Goal: Consume media (video, audio): Consume media (video, audio)

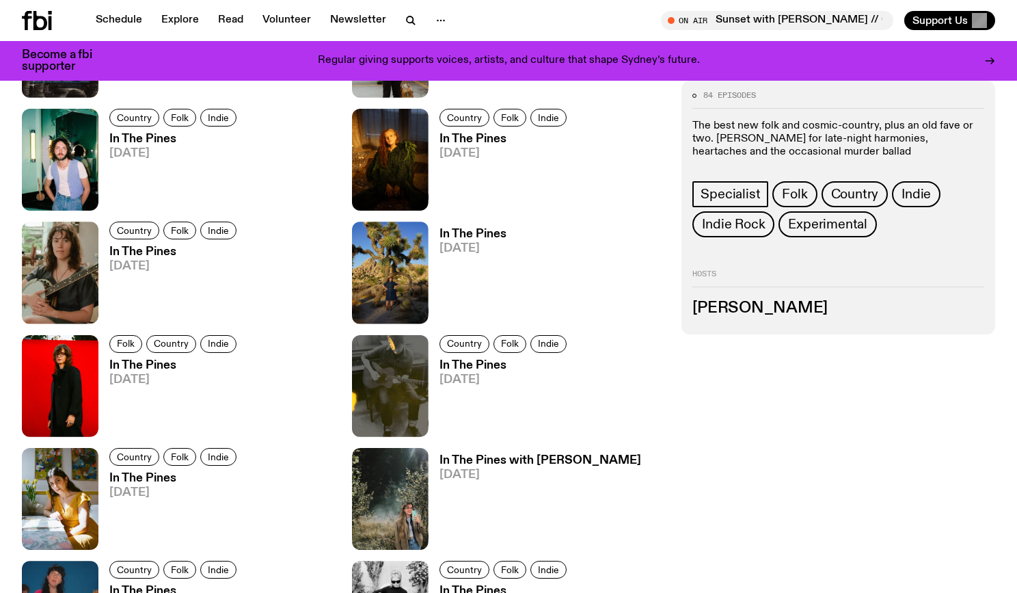
scroll to position [924, 0]
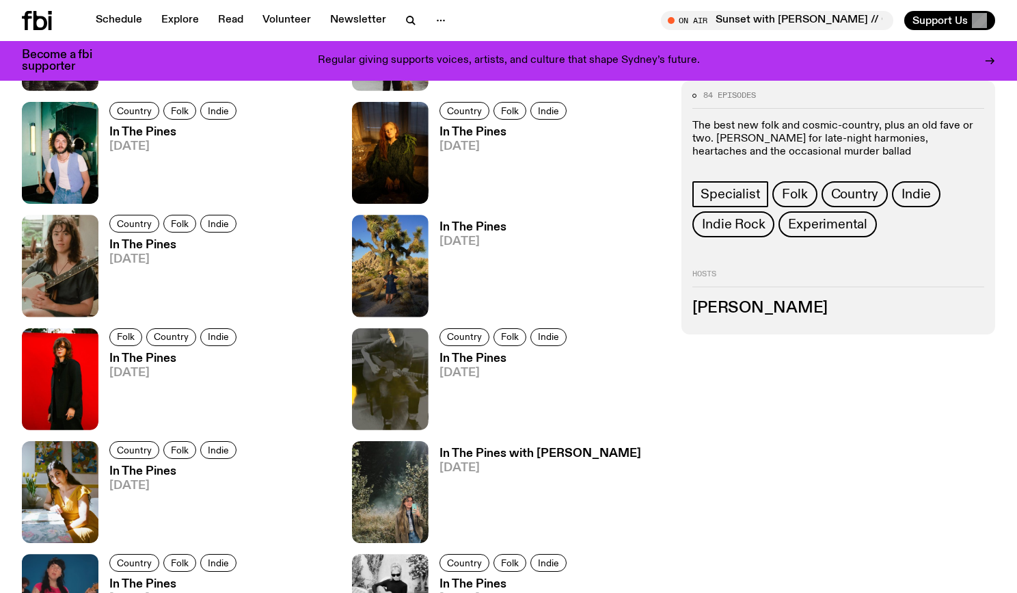
click at [471, 362] on h3 "In The Pines" at bounding box center [505, 359] width 131 height 12
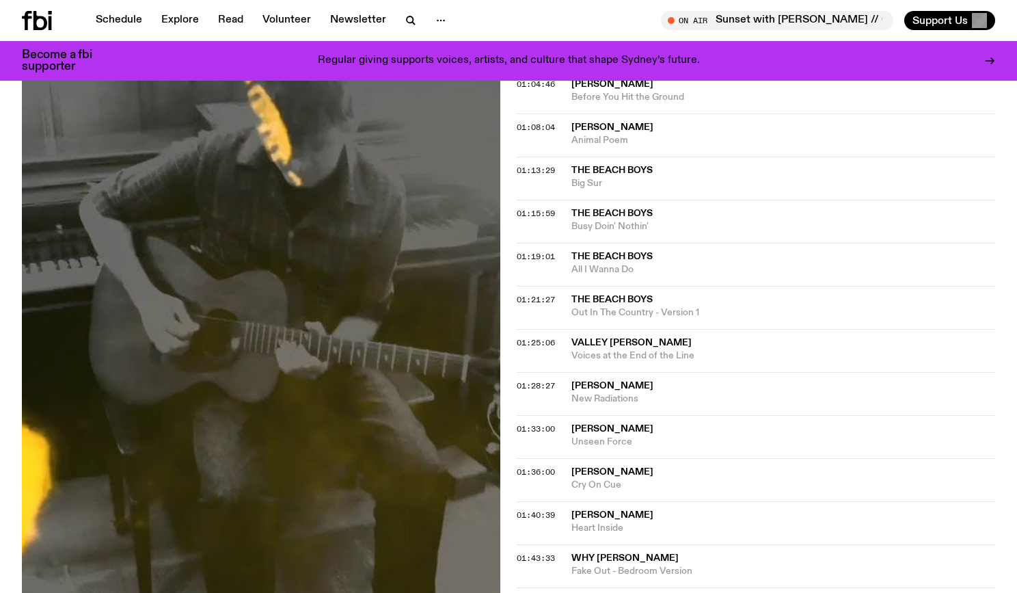
scroll to position [1198, 0]
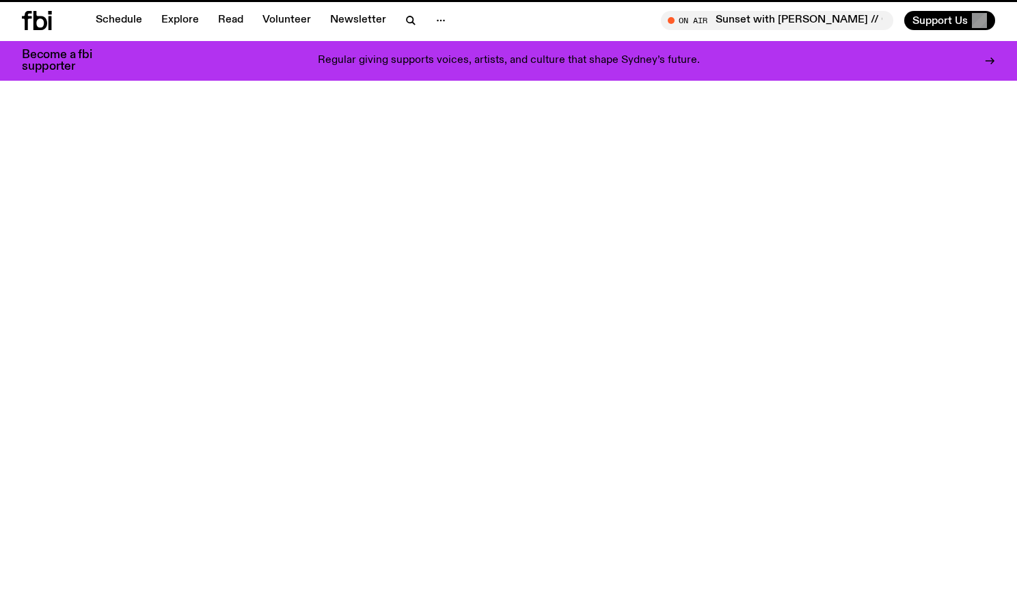
scroll to position [924, 0]
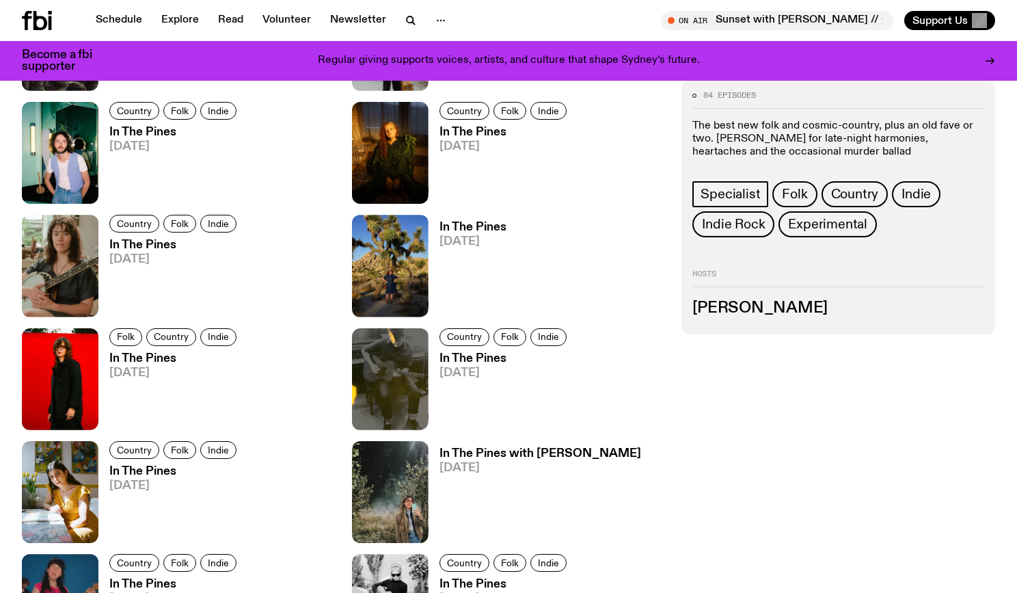
click at [144, 363] on h3 "In The Pines" at bounding box center [174, 359] width 131 height 12
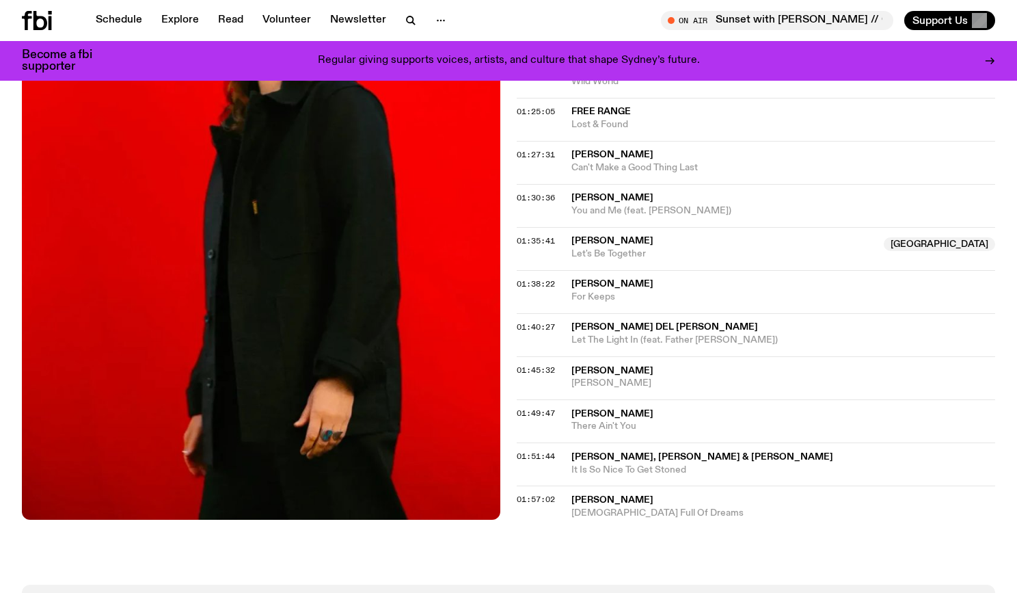
scroll to position [1312, 0]
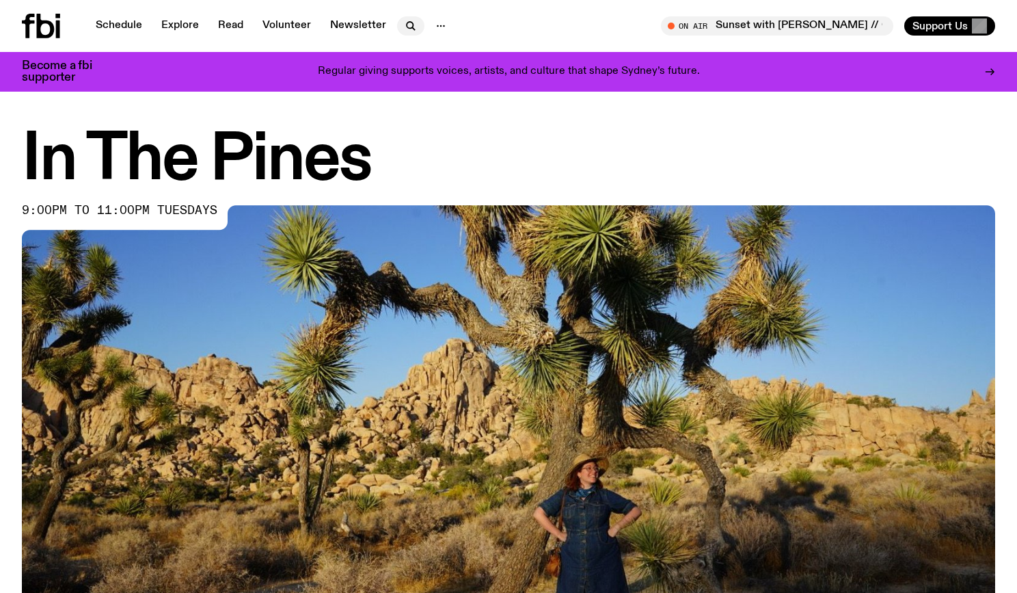
click at [403, 27] on icon "button" at bounding box center [411, 26] width 16 height 16
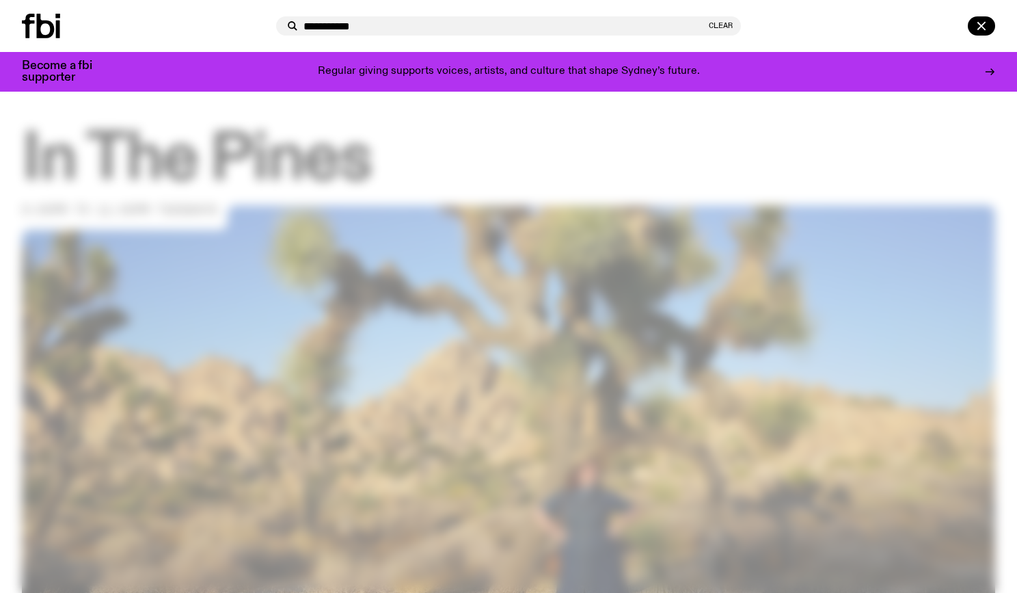
type input "**********"
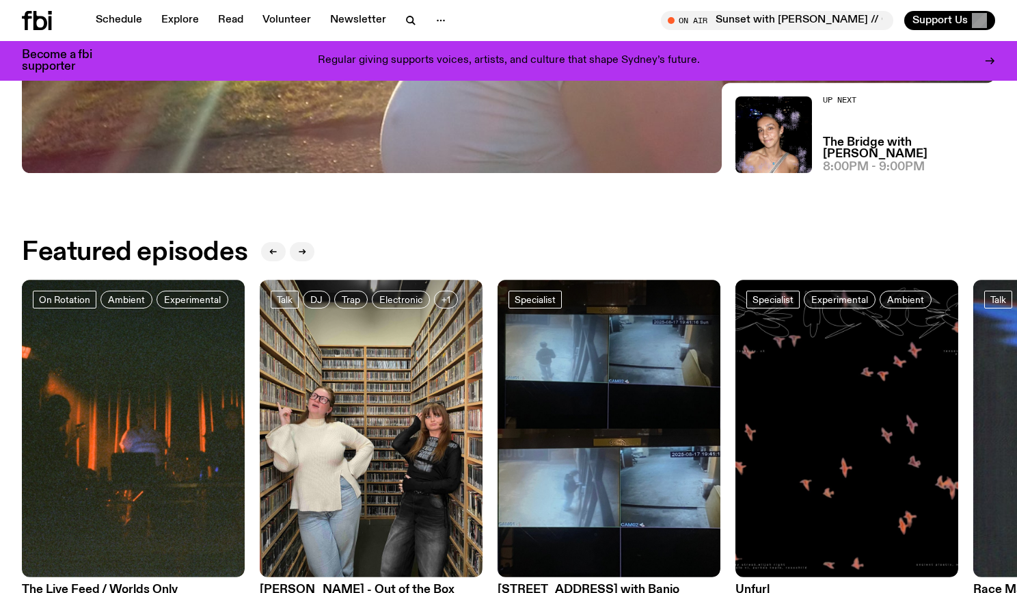
scroll to position [495, 0]
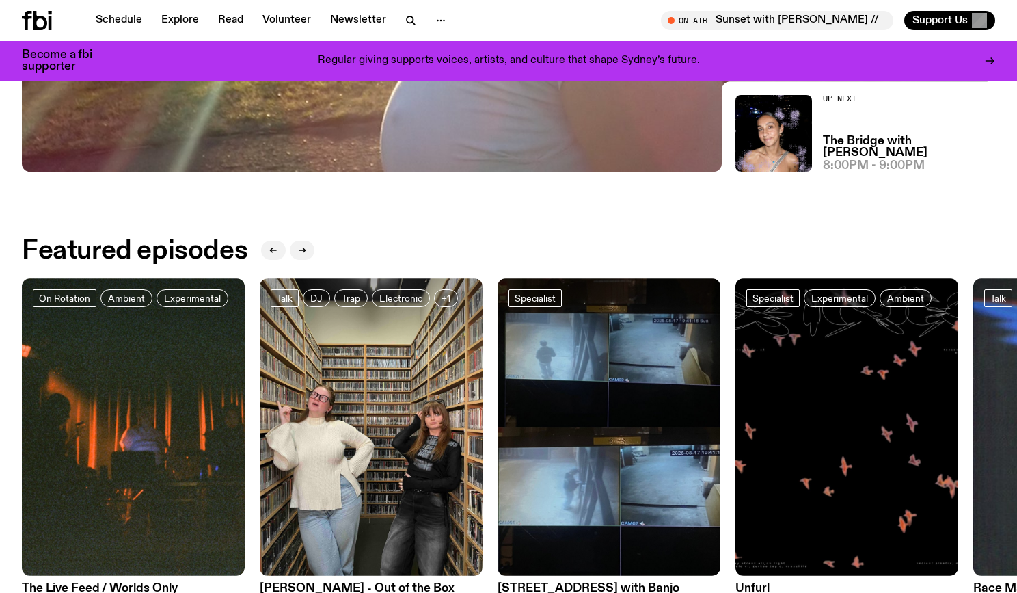
click at [44, 29] on icon at bounding box center [37, 20] width 30 height 19
click at [434, 21] on icon "button" at bounding box center [441, 20] width 16 height 16
click at [413, 21] on icon "button" at bounding box center [411, 20] width 16 height 16
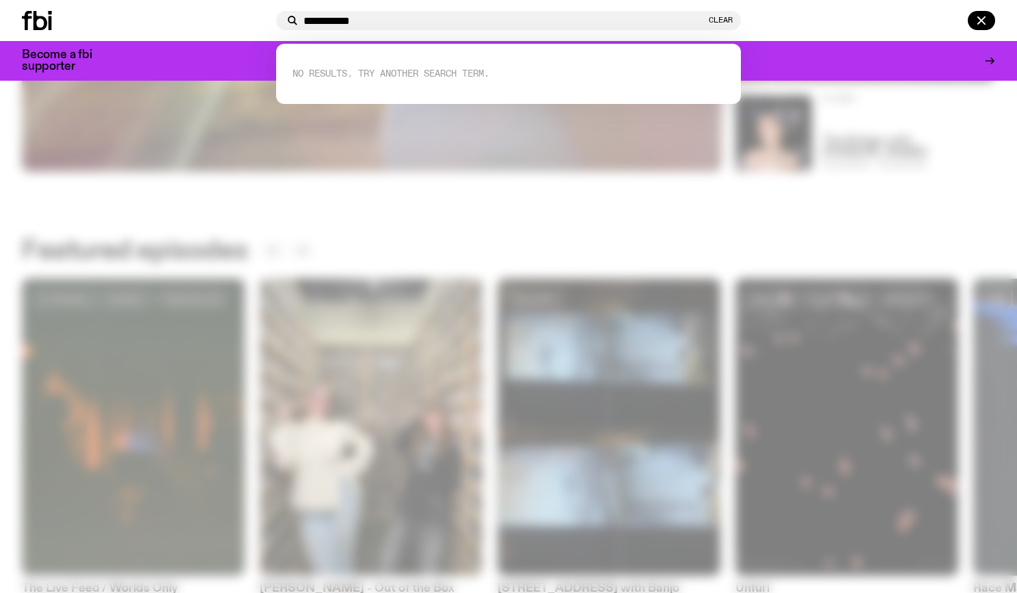
click at [328, 22] on input "**********" at bounding box center [505, 21] width 403 height 12
type input "*"
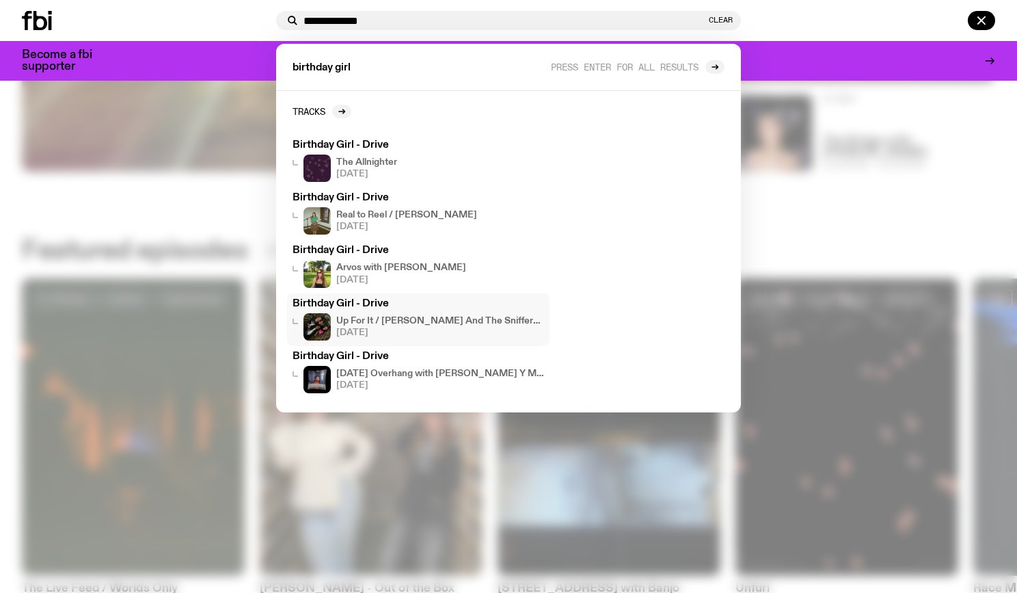
type input "**********"
click at [474, 328] on span "[DATE]" at bounding box center [440, 332] width 208 height 9
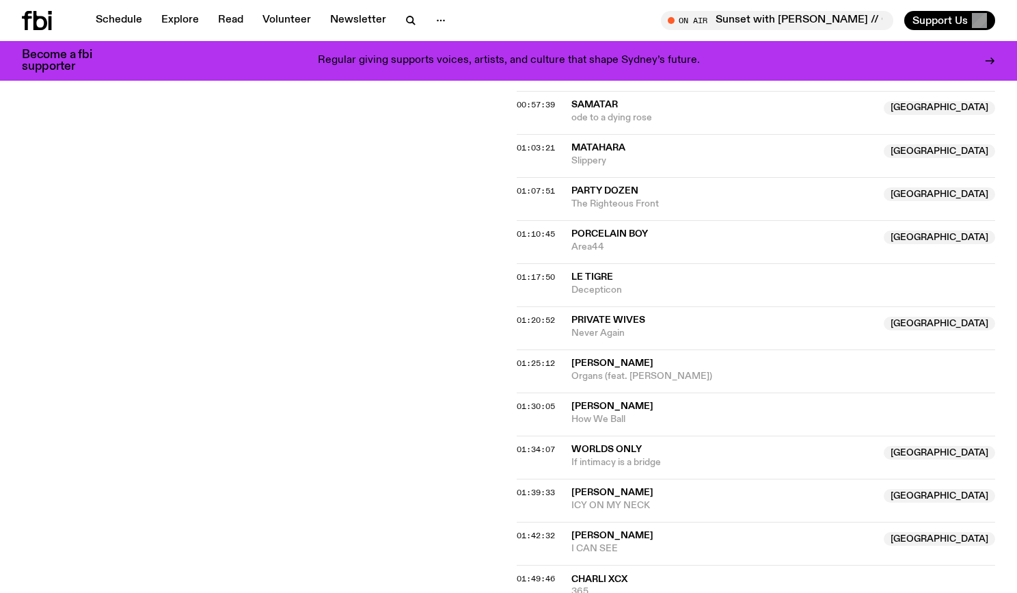
scroll to position [574, 0]
